Goal: Find specific page/section: Find specific page/section

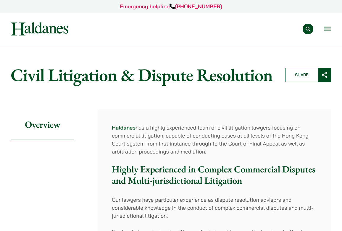
click at [328, 28] on button "Open menu" at bounding box center [327, 29] width 7 height 5
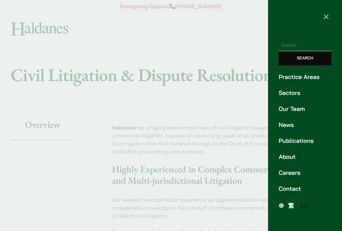
click at [291, 205] on span "繁" at bounding box center [291, 204] width 6 height 7
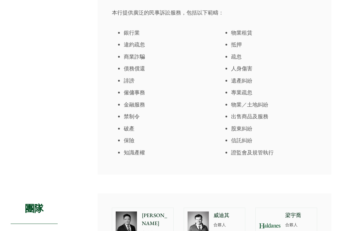
scroll to position [287, 0]
drag, startPoint x: 272, startPoint y: 105, endPoint x: 226, endPoint y: 105, distance: 45.8
click at [226, 105] on ul "物業租賃 抵押 疏忽 人身傷害 遺產糾紛 專業疏忽 物業／土地糾紛 出售商品及服務 股東糾紛 信託糾紛 證監會及規管執行" at bounding box center [268, 93] width 98 height 128
copy li "物業／土地糾紛"
